Goal: Task Accomplishment & Management: Complete application form

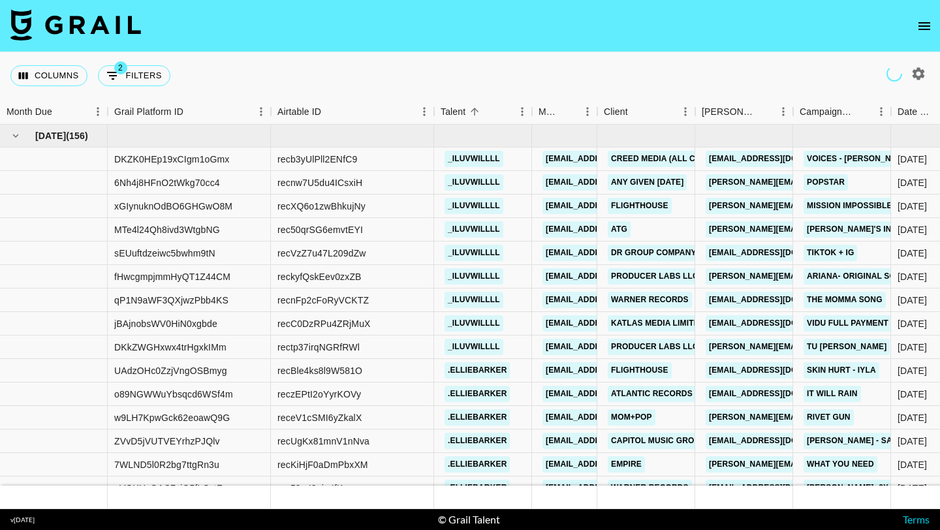
click at [914, 23] on button "open drawer" at bounding box center [924, 26] width 26 height 26
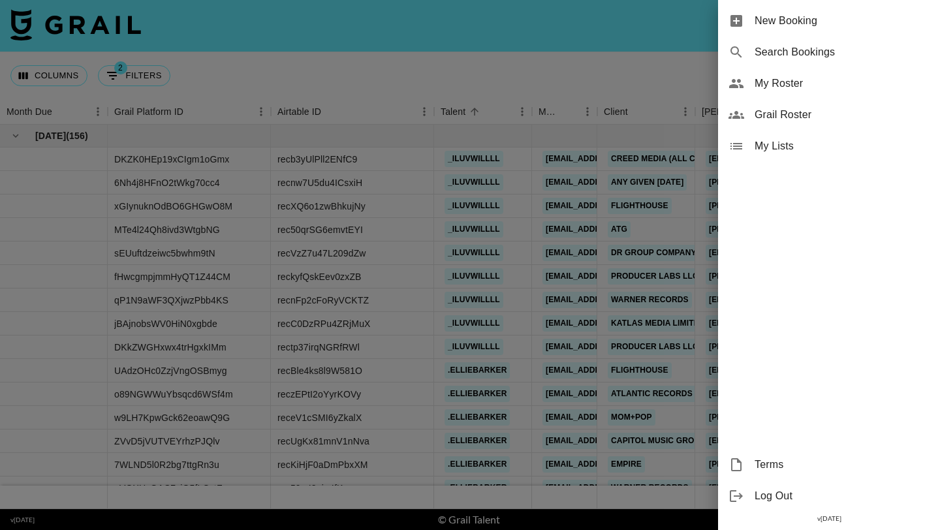
click at [859, 25] on span "New Booking" at bounding box center [841, 21] width 175 height 16
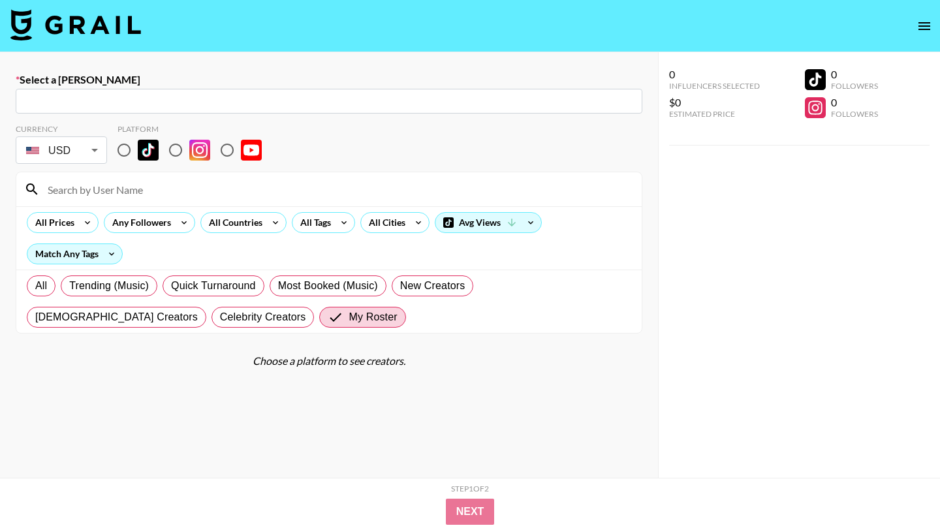
click at [235, 97] on input "text" at bounding box center [328, 101] width 611 height 15
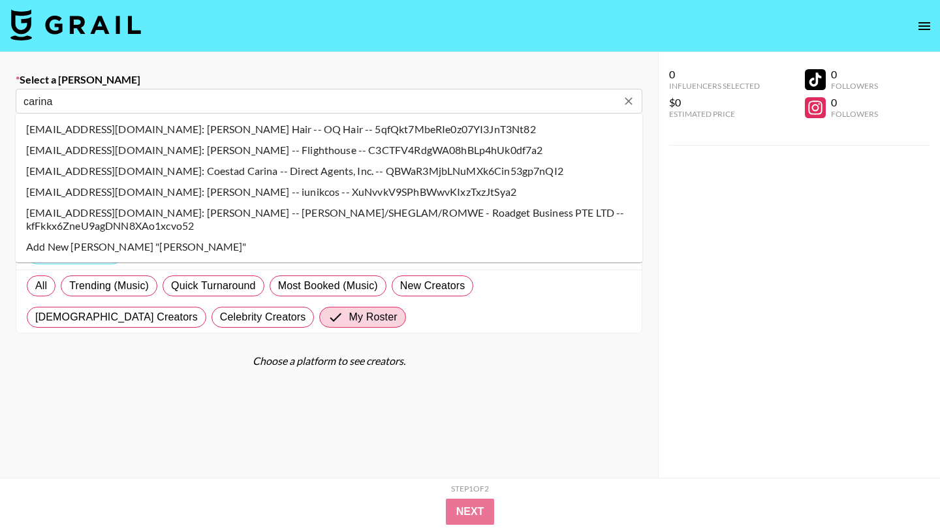
type input "carina.risiglione@flight.house: Carina Risiglione -- Flighthouse -- C3CTFV4RdgW…"
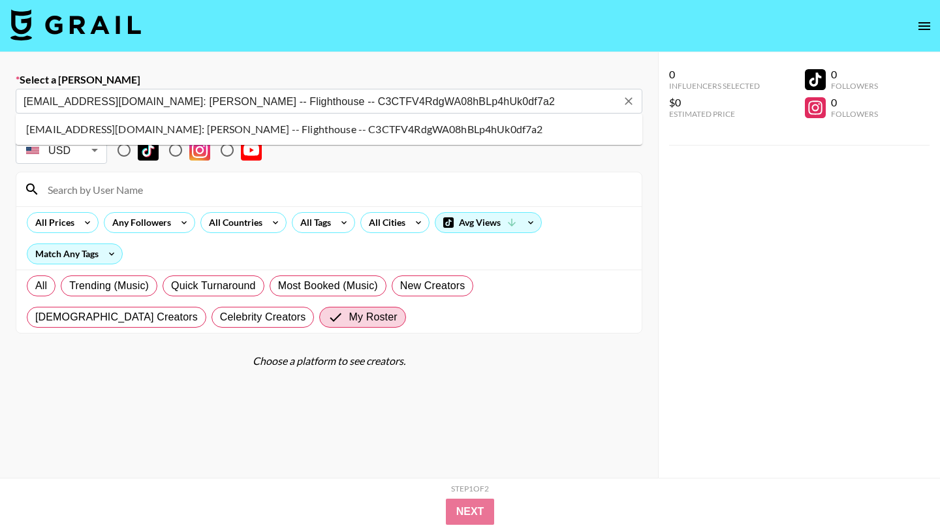
click at [159, 124] on li "carina.risiglione@flight.house: Carina Risiglione -- Flighthouse -- C3CTFV4RdgW…" at bounding box center [329, 129] width 626 height 21
select select "Song"
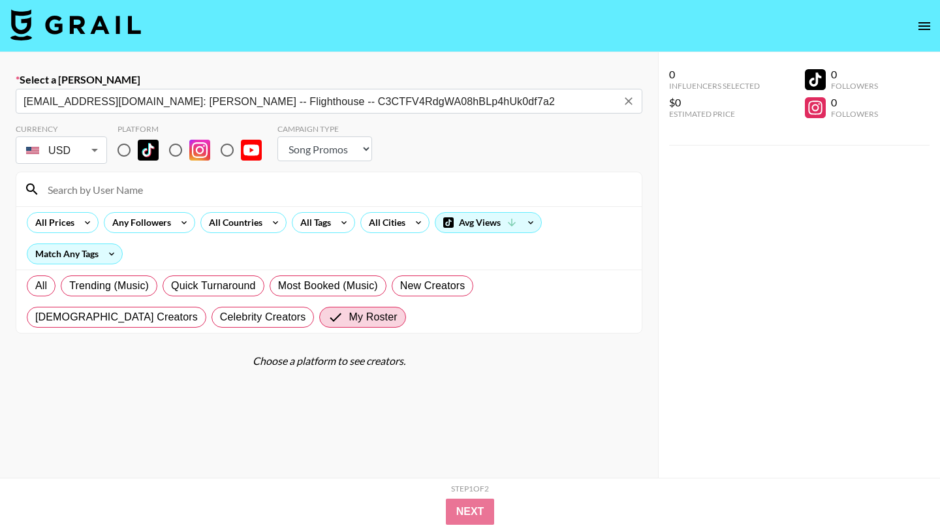
click at [125, 148] on input "radio" at bounding box center [123, 149] width 27 height 27
radio input "true"
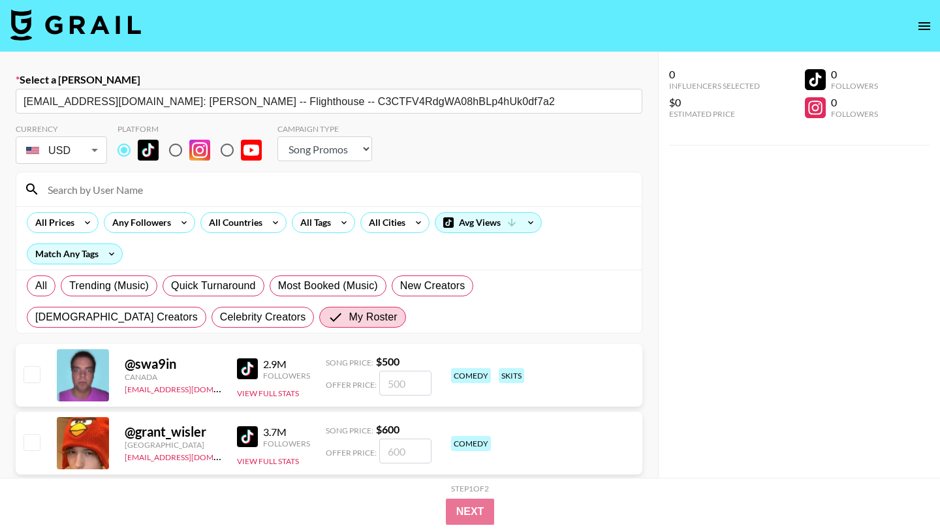
click at [131, 189] on input at bounding box center [337, 189] width 594 height 21
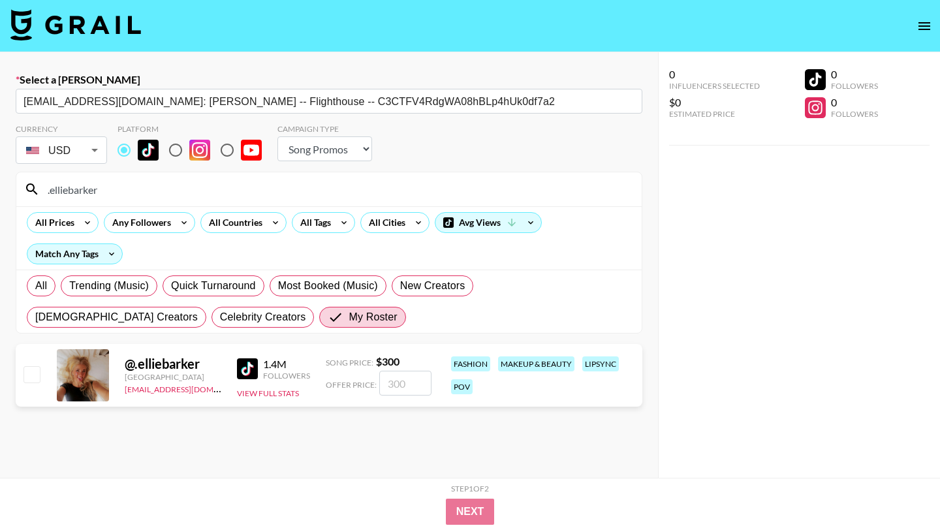
type input ".elliebarker"
click at [33, 362] on div "@ .elliebarker United States max@grail-talent.com 1.4M Followers View Full Stat…" at bounding box center [329, 375] width 626 height 63
click at [33, 375] on input "checkbox" at bounding box center [31, 374] width 16 height 16
checkbox input "true"
type input "300"
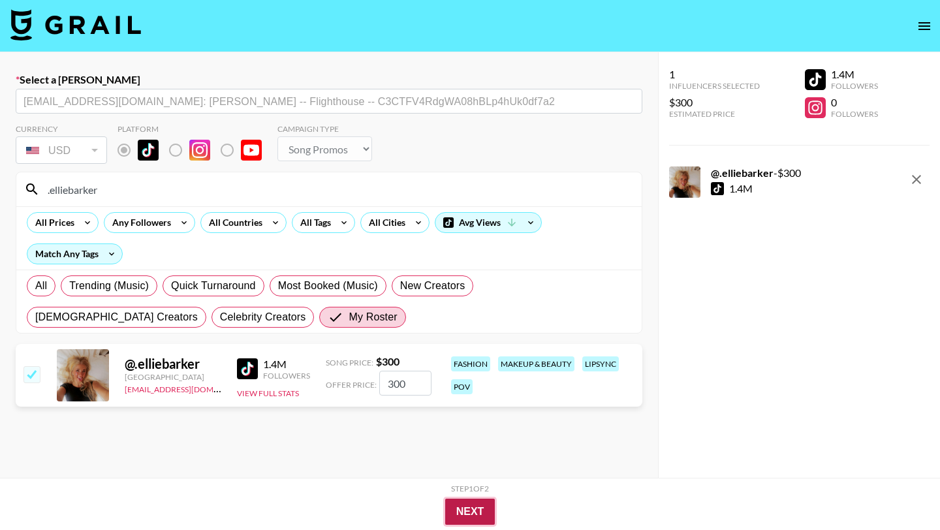
click at [461, 502] on button "Next" at bounding box center [470, 512] width 50 height 26
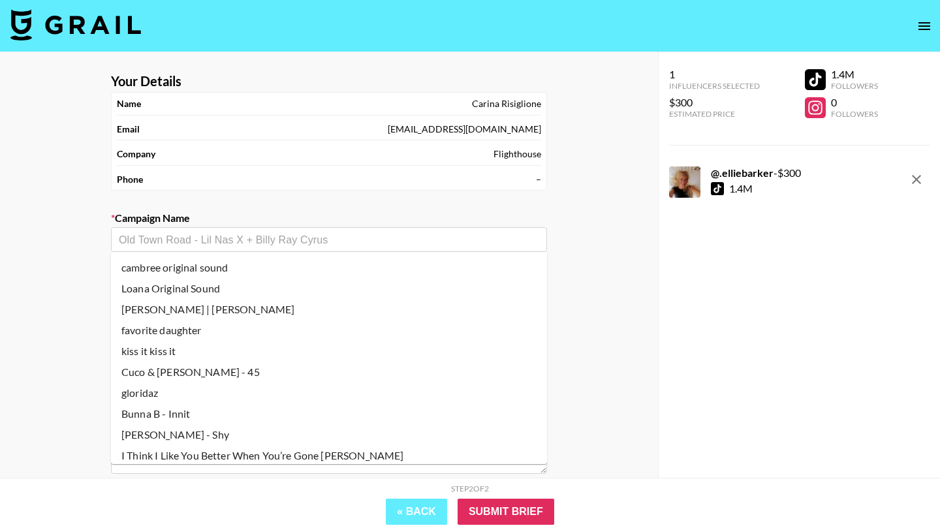
click at [286, 234] on input "text" at bounding box center [329, 239] width 420 height 15
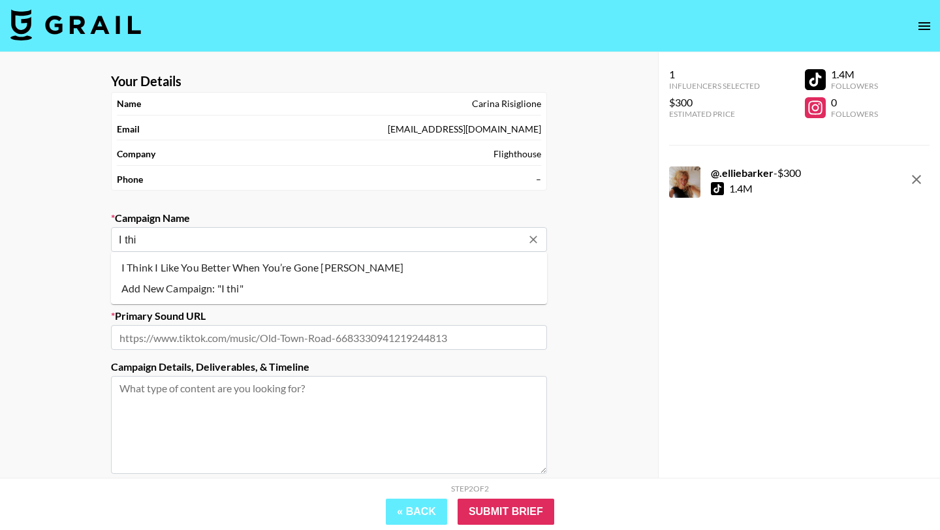
click at [254, 266] on li "I Think I Like You Better When You’re Gone [PERSON_NAME]" at bounding box center [329, 267] width 436 height 21
type input "I Think I Like You Better When You’re Gone [PERSON_NAME]"
type input "https://www.tiktok.com/music/I-Think-I-Like-You-Better-When-You're-Gone-7530823…"
type textarea "TikTok --"
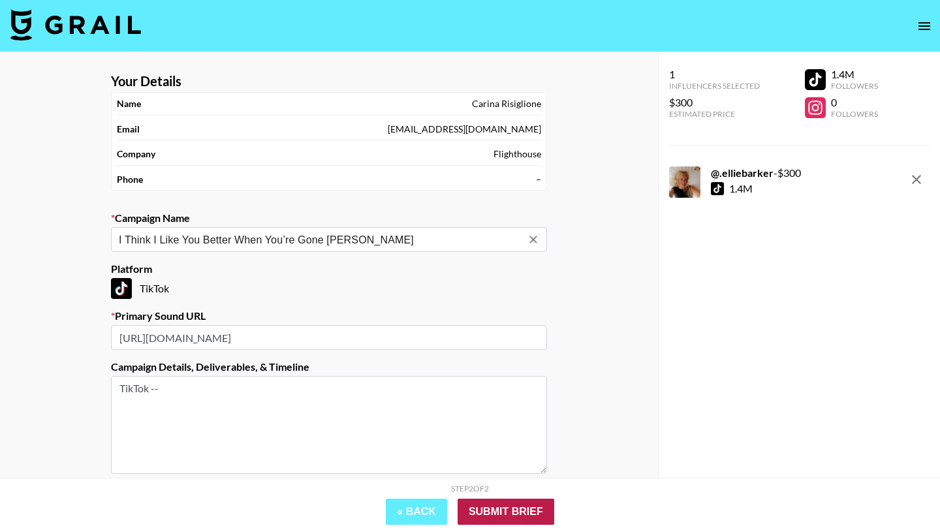
type input "I Think I Like You Better When You’re Gone [PERSON_NAME]"
click at [540, 517] on input "Submit Brief" at bounding box center [505, 512] width 97 height 26
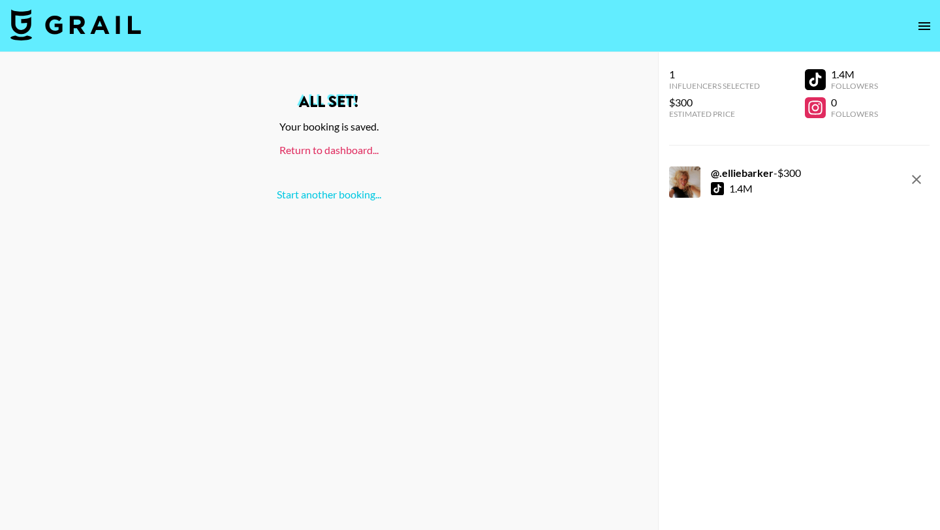
click at [361, 144] on link "Return to dashboard..." at bounding box center [328, 150] width 99 height 12
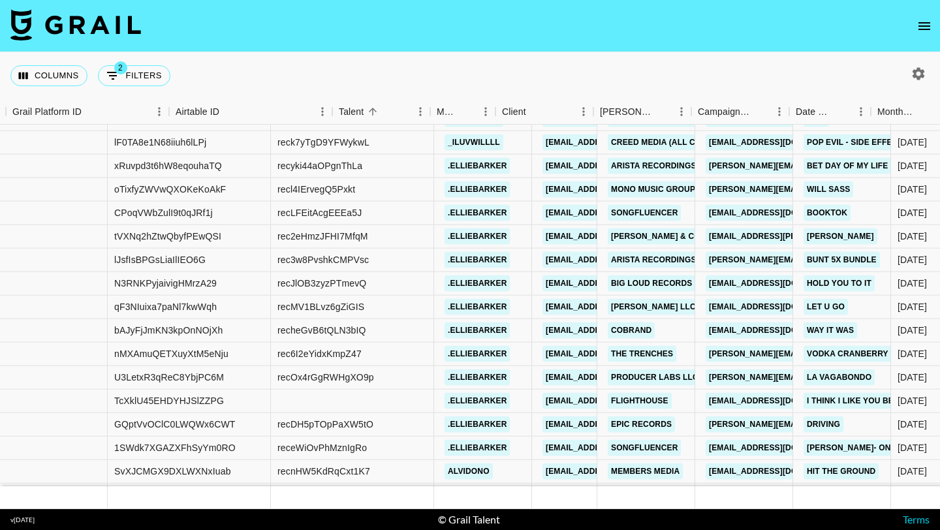
scroll to position [9380, 213]
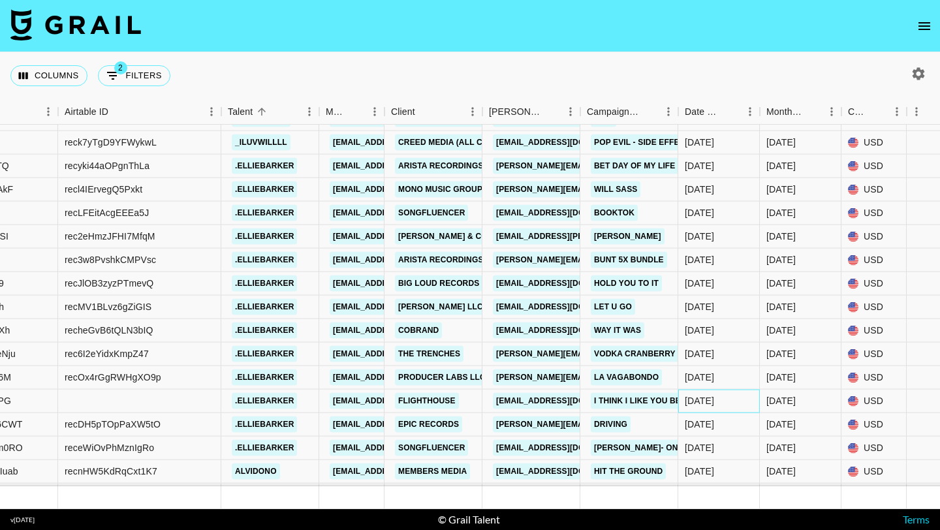
click at [701, 392] on div "[DATE]" at bounding box center [719, 401] width 82 height 23
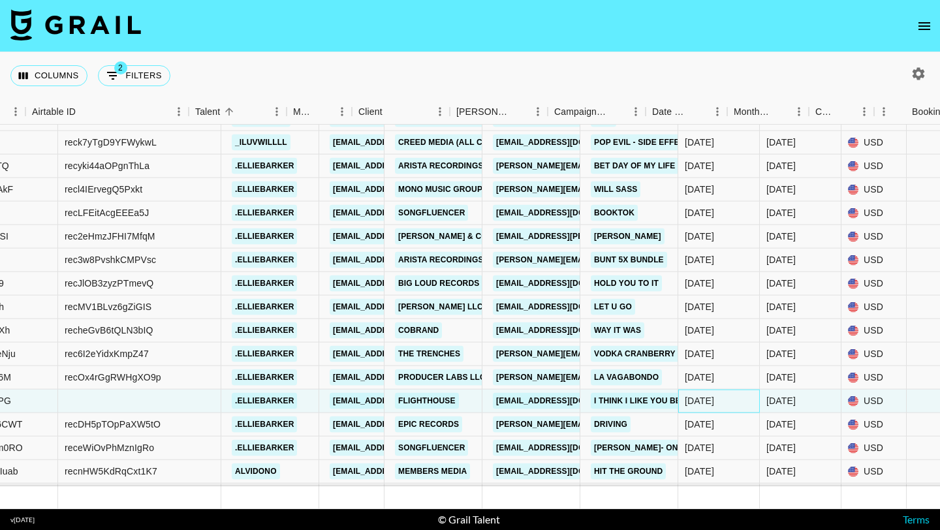
scroll to position [9380, 1146]
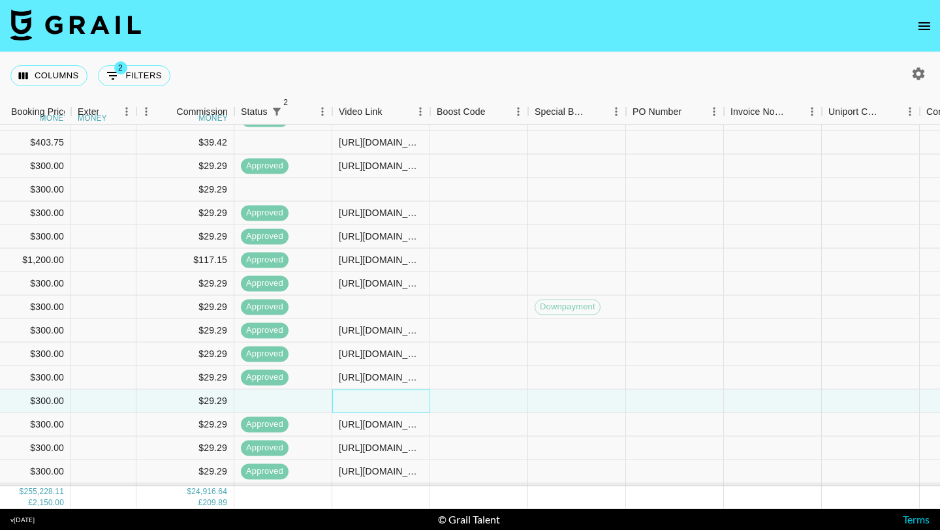
click at [397, 405] on div at bounding box center [381, 401] width 98 height 23
type input "[URL][DOMAIN_NAME]"
click at [457, 406] on div at bounding box center [479, 401] width 98 height 23
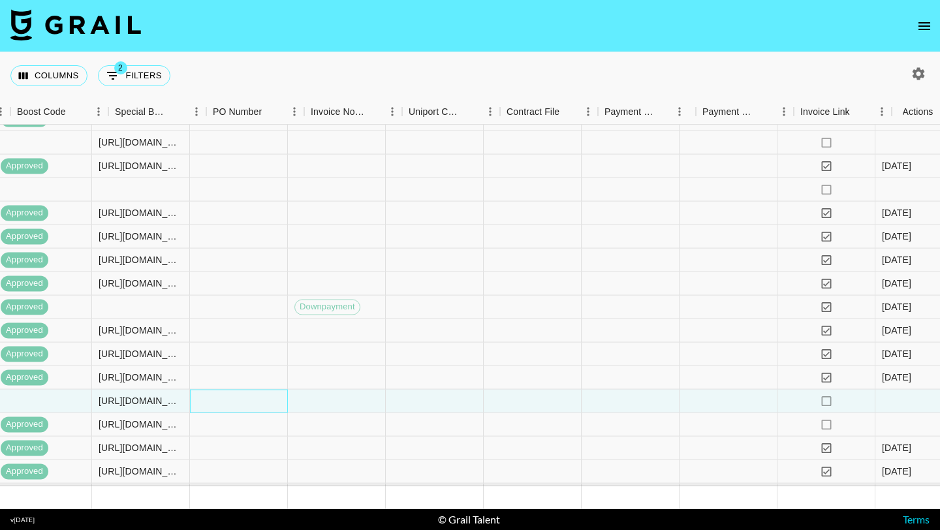
scroll to position [9380, 1569]
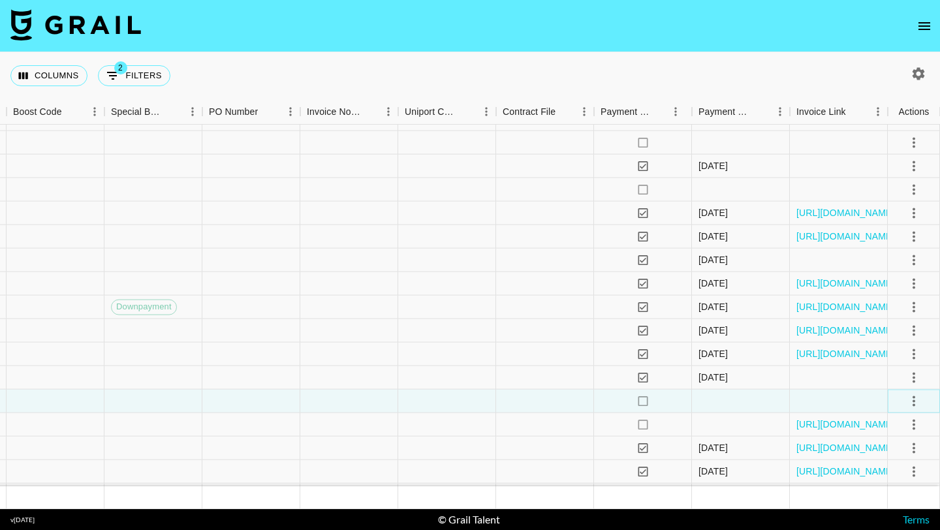
click at [914, 401] on icon "select merge strategy" at bounding box center [913, 400] width 3 height 10
click at [899, 378] on div "Approve" at bounding box center [885, 373] width 40 height 16
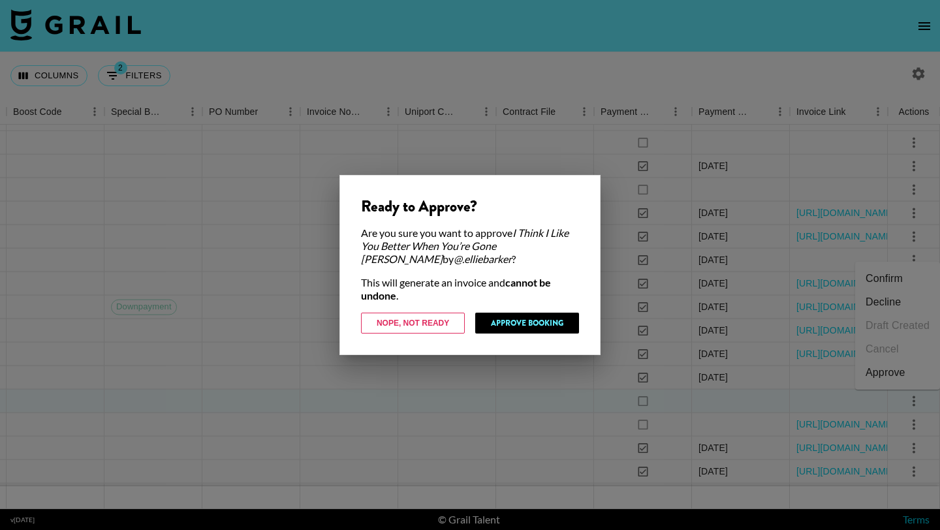
click at [515, 310] on div "Ready to Approve? Are you sure you want to approve I Think I Like You Better Wh…" at bounding box center [469, 265] width 261 height 180
click at [516, 318] on button "Approve Booking" at bounding box center [527, 323] width 104 height 21
